Goal: Information Seeking & Learning: Learn about a topic

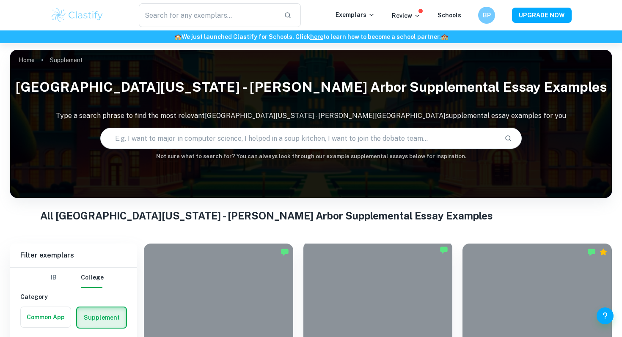
scroll to position [206, 0]
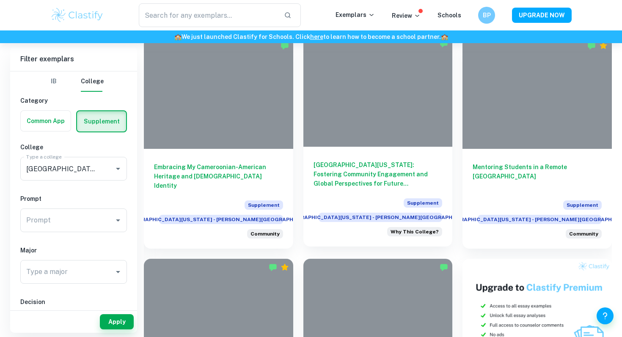
click at [394, 102] on div at bounding box center [377, 91] width 149 height 112
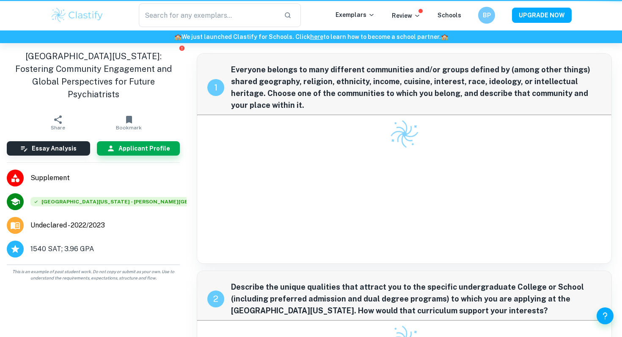
click at [394, 102] on span "Everyone belongs to many different communities and/or groups defined by (among …" at bounding box center [416, 87] width 370 height 47
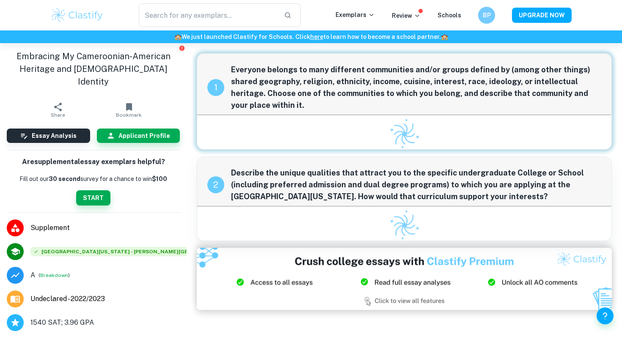
click at [392, 99] on span "Everyone belongs to many different communities and/or groups defined by (among …" at bounding box center [416, 87] width 370 height 47
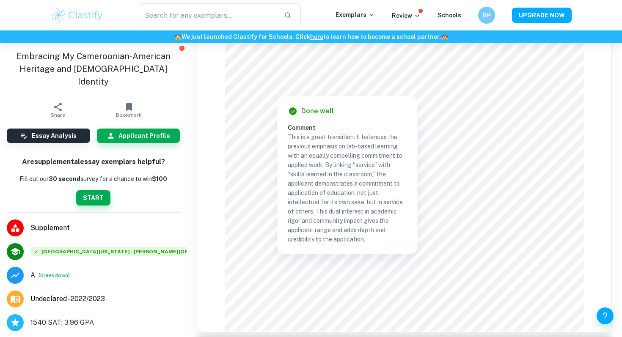
scroll to position [470, 0]
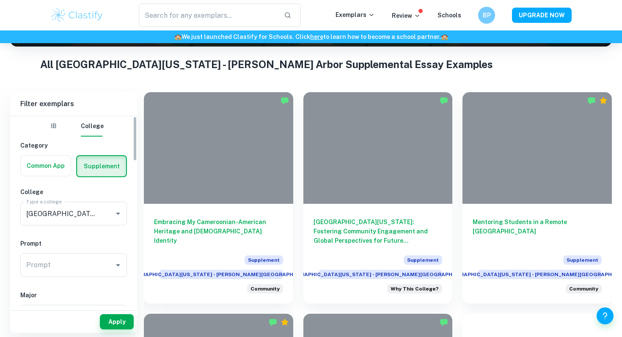
scroll to position [182, 0]
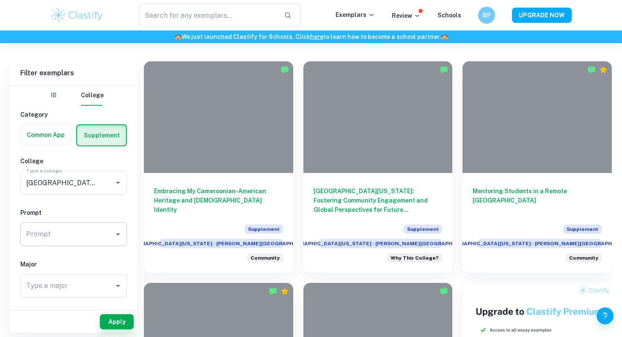
click at [77, 227] on input "Prompt" at bounding box center [67, 234] width 86 height 16
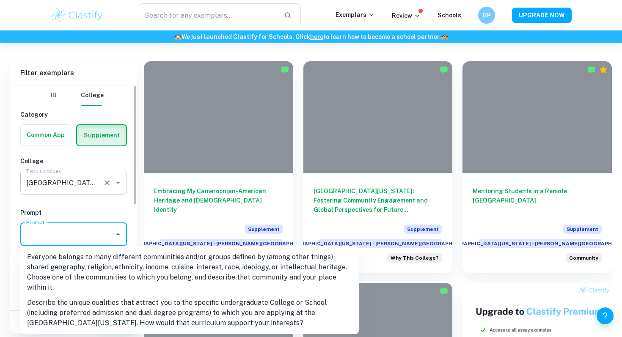
click at [74, 180] on input "[GEOGRAPHIC_DATA][US_STATE] - [PERSON_NAME][GEOGRAPHIC_DATA]" at bounding box center [61, 183] width 75 height 16
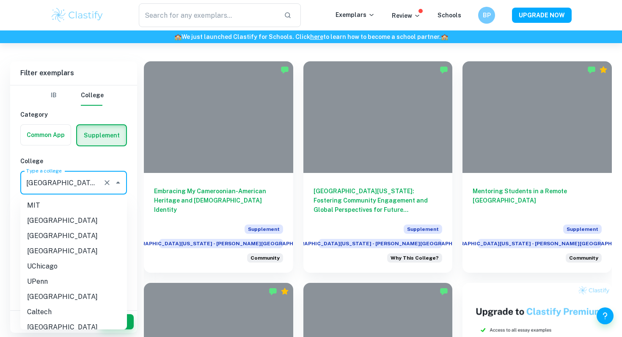
scroll to position [92, 0]
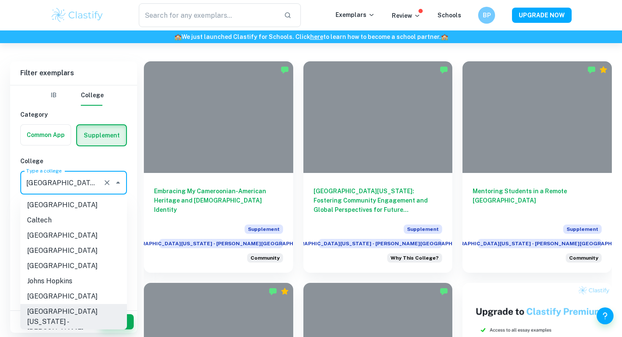
click at [76, 311] on li "[GEOGRAPHIC_DATA][US_STATE] - [PERSON_NAME][GEOGRAPHIC_DATA]" at bounding box center [73, 327] width 107 height 46
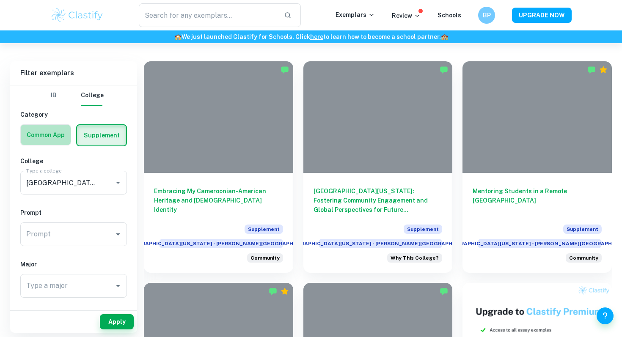
click at [61, 126] on label "button" at bounding box center [46, 135] width 50 height 20
click at [0, 0] on input "radio" at bounding box center [0, 0] width 0 height 0
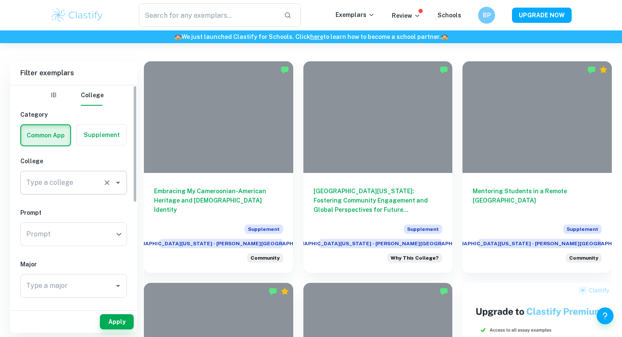
click at [74, 177] on input "Type a college" at bounding box center [61, 183] width 75 height 16
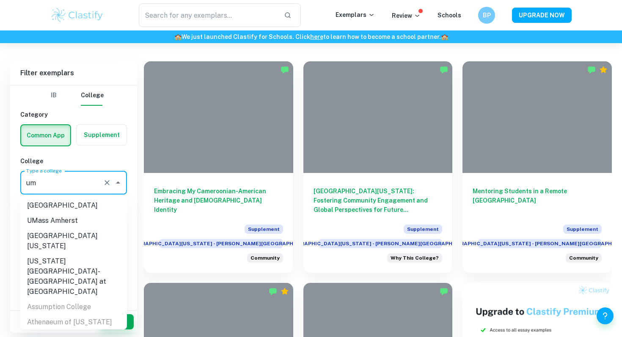
type input "u"
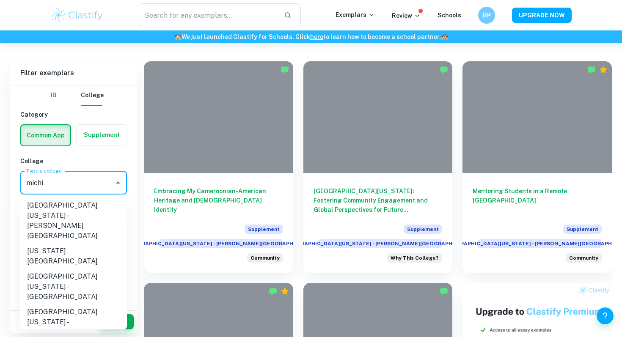
click at [60, 211] on li "[GEOGRAPHIC_DATA][US_STATE] - [PERSON_NAME][GEOGRAPHIC_DATA]" at bounding box center [73, 221] width 107 height 46
type input "[GEOGRAPHIC_DATA][US_STATE] - [PERSON_NAME][GEOGRAPHIC_DATA]"
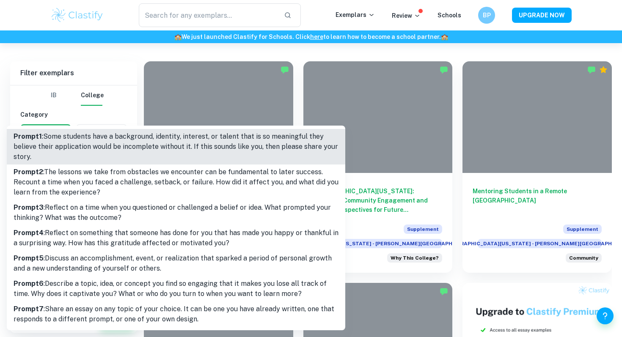
click at [74, 198] on body "We value your privacy We use cookies to enhance your browsing experience, serve…" at bounding box center [311, 29] width 622 height 337
click at [101, 111] on div at bounding box center [311, 168] width 622 height 337
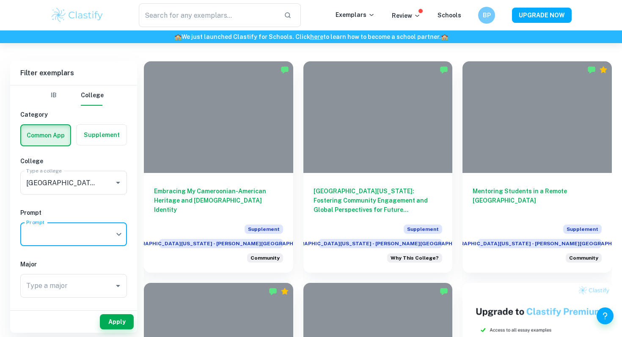
click at [103, 132] on label "button" at bounding box center [102, 135] width 50 height 20
click at [0, 0] on input "radio" at bounding box center [0, 0] width 0 height 0
